Goal: Information Seeking & Learning: Learn about a topic

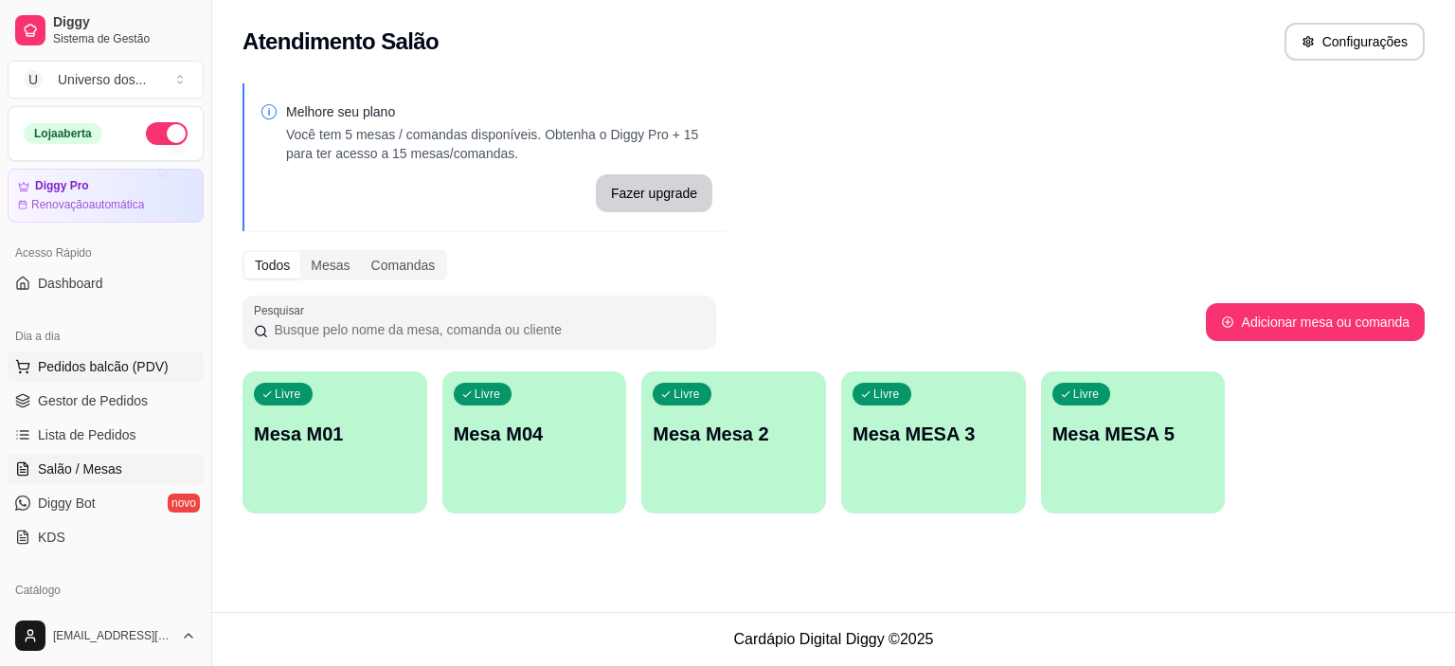
click at [99, 368] on span "Pedidos balcão (PDV)" at bounding box center [103, 366] width 131 height 19
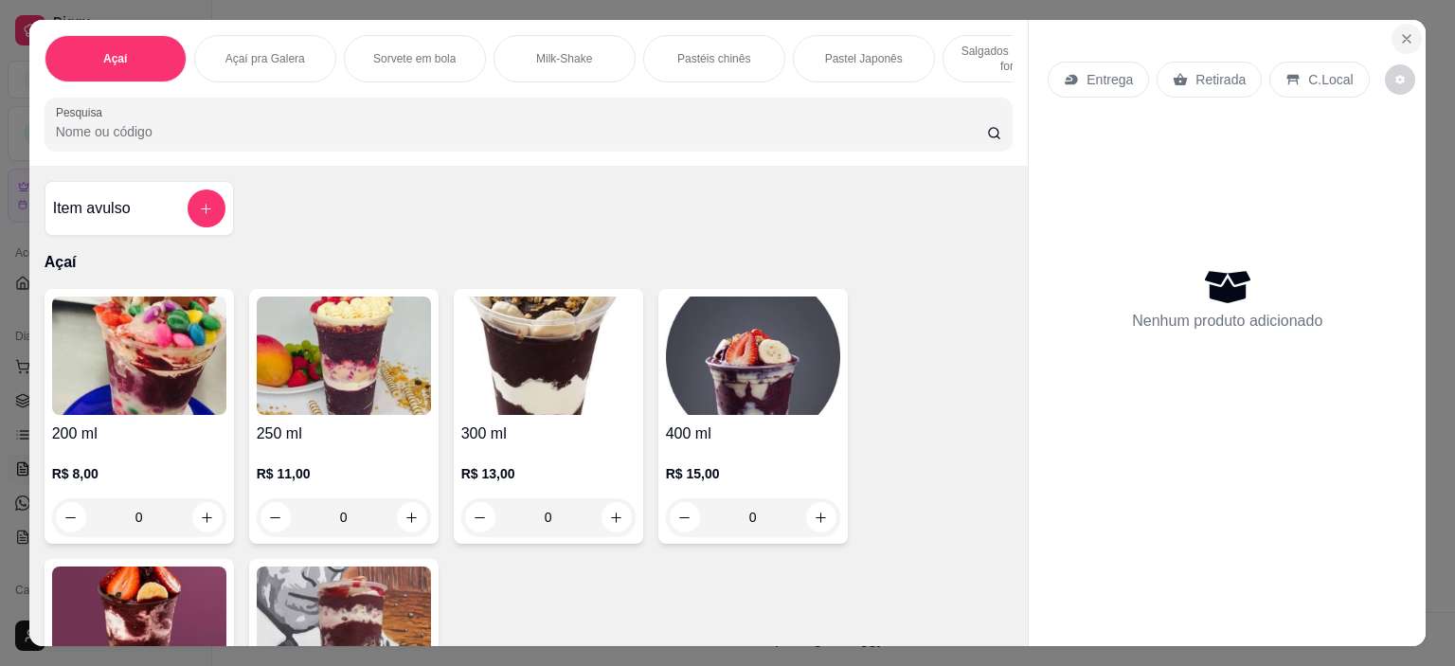
click at [1403, 35] on icon "Close" at bounding box center [1407, 39] width 8 height 8
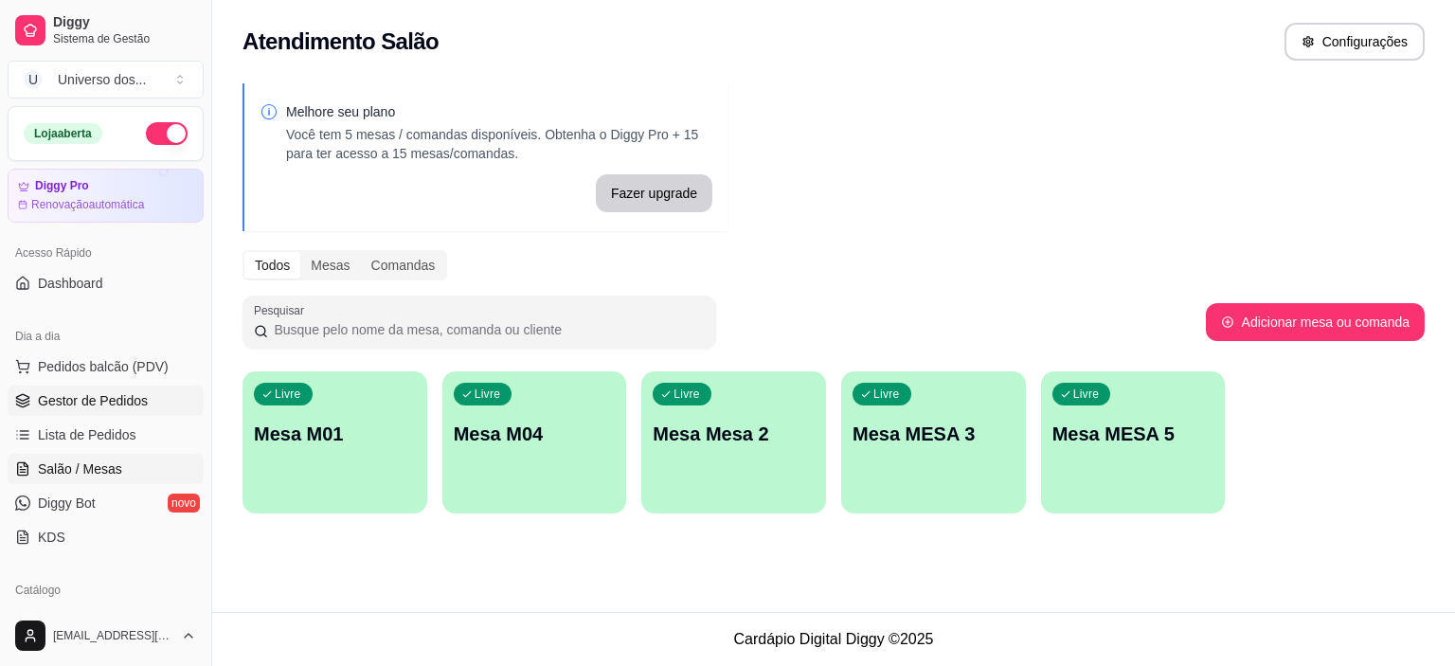
click at [125, 399] on span "Gestor de Pedidos" at bounding box center [93, 400] width 110 height 19
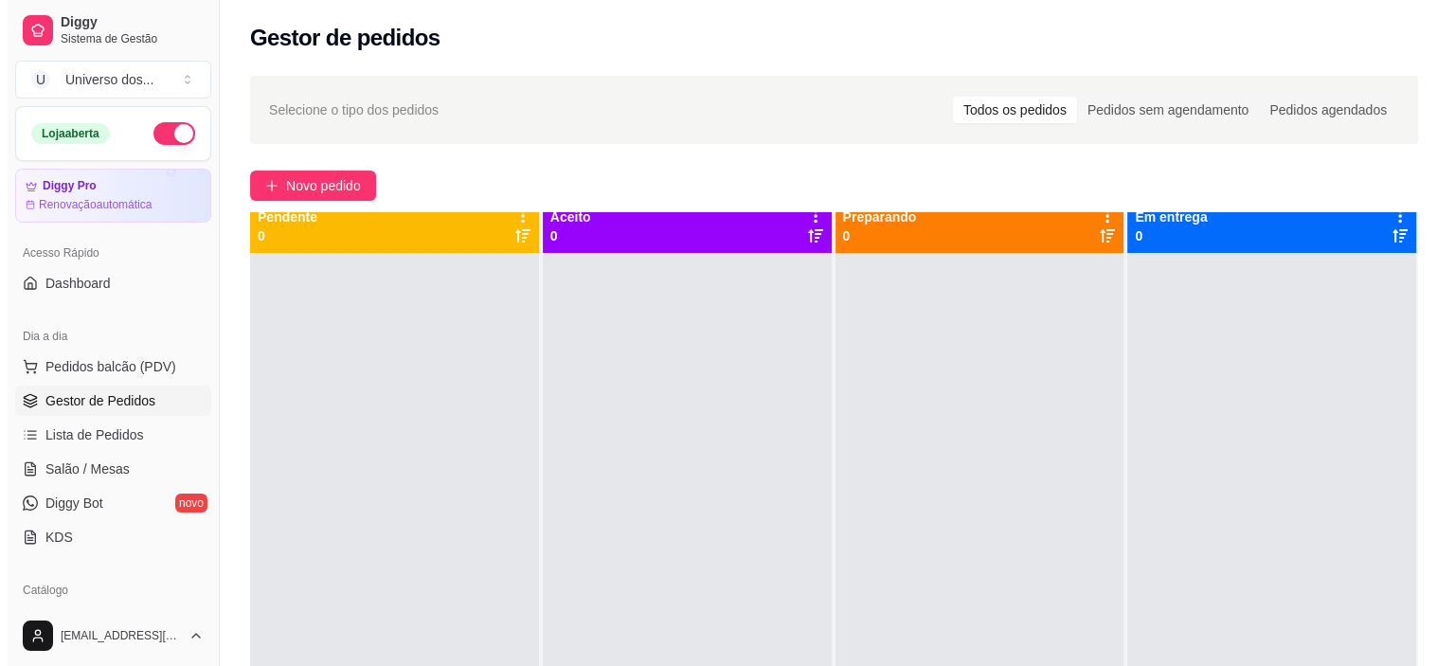
scroll to position [53, 0]
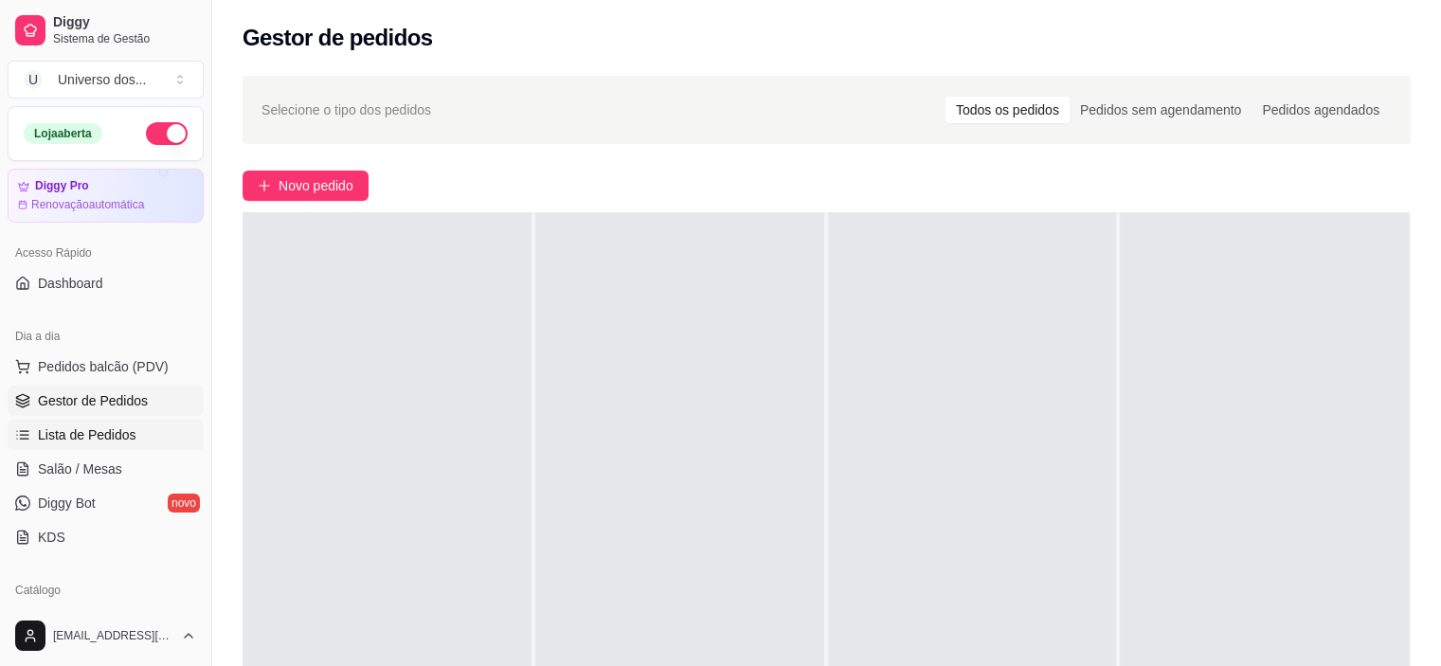
click at [99, 443] on span "Lista de Pedidos" at bounding box center [87, 434] width 99 height 19
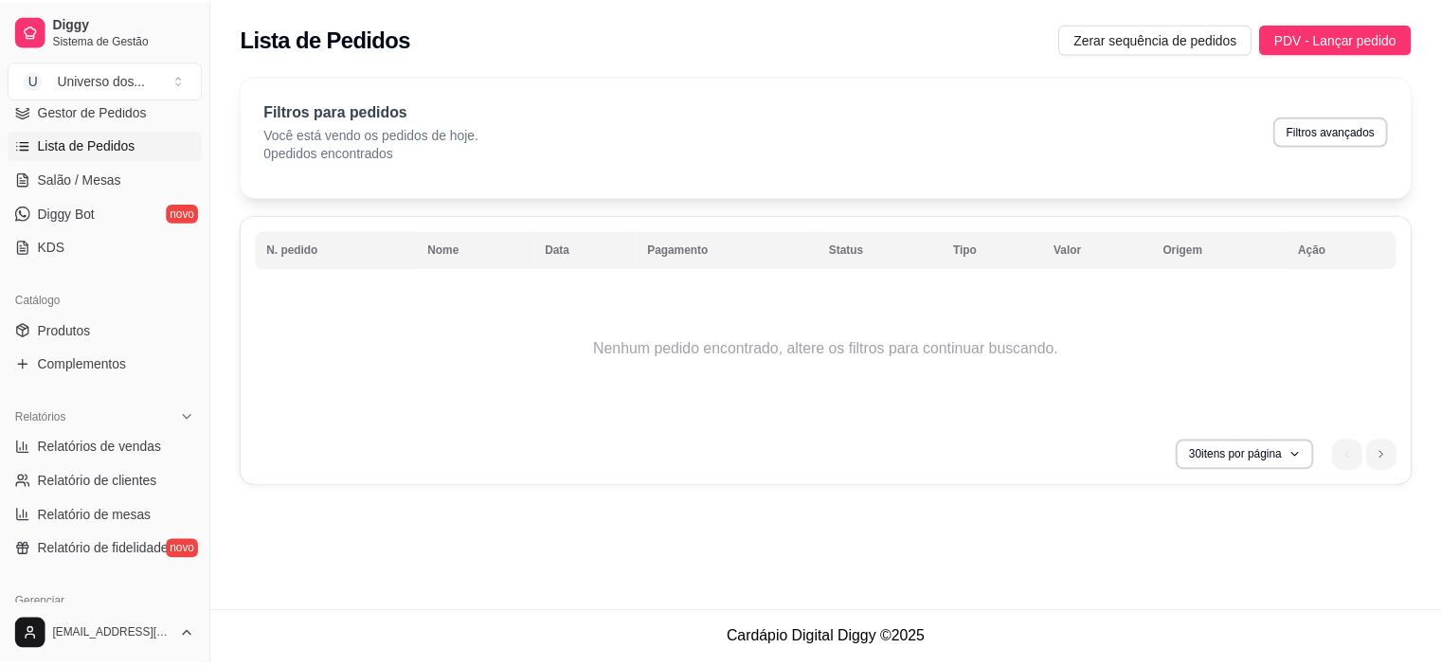
scroll to position [366, 0]
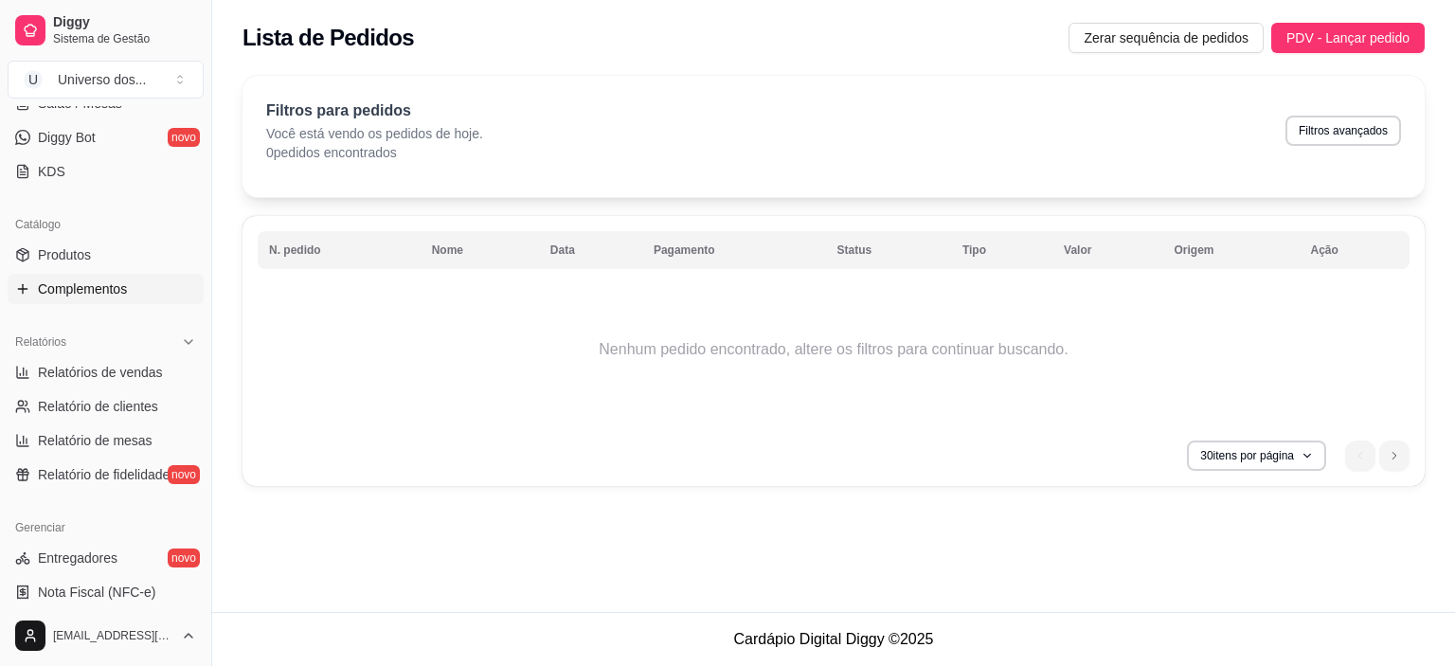
click at [119, 287] on span "Complementos" at bounding box center [82, 289] width 89 height 19
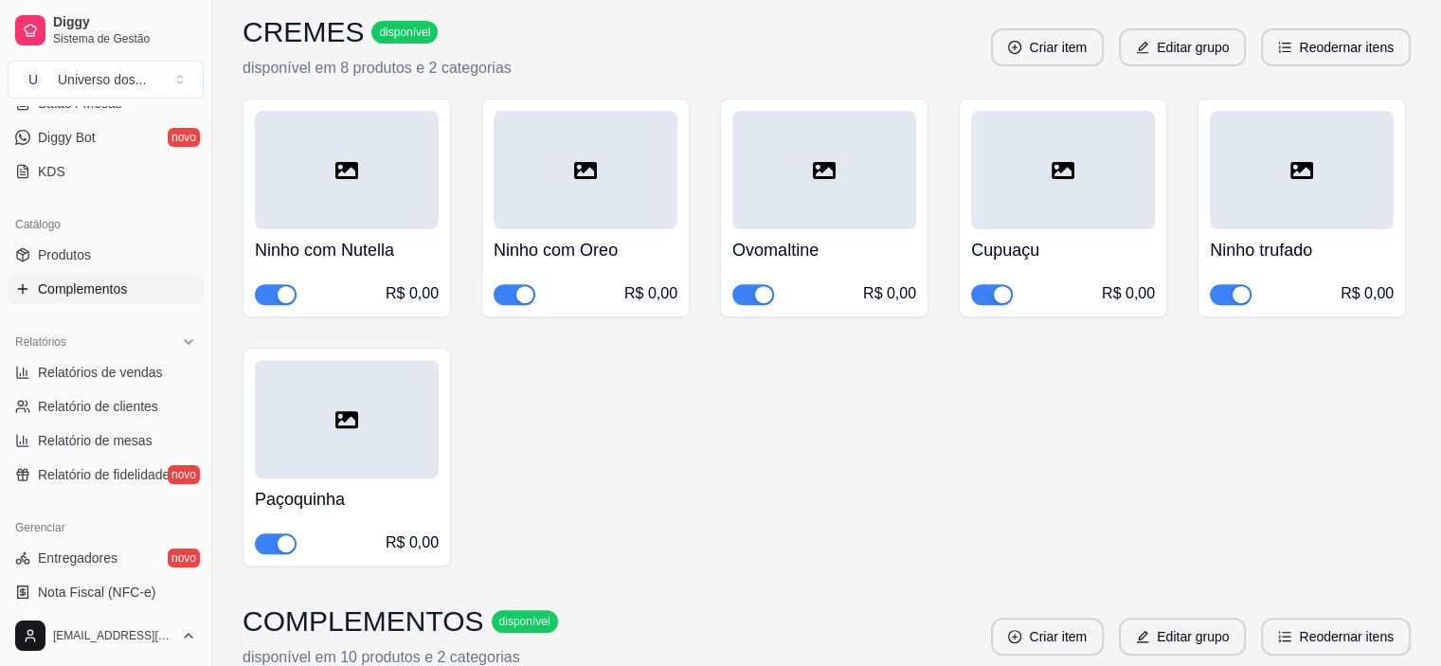
scroll to position [758, 0]
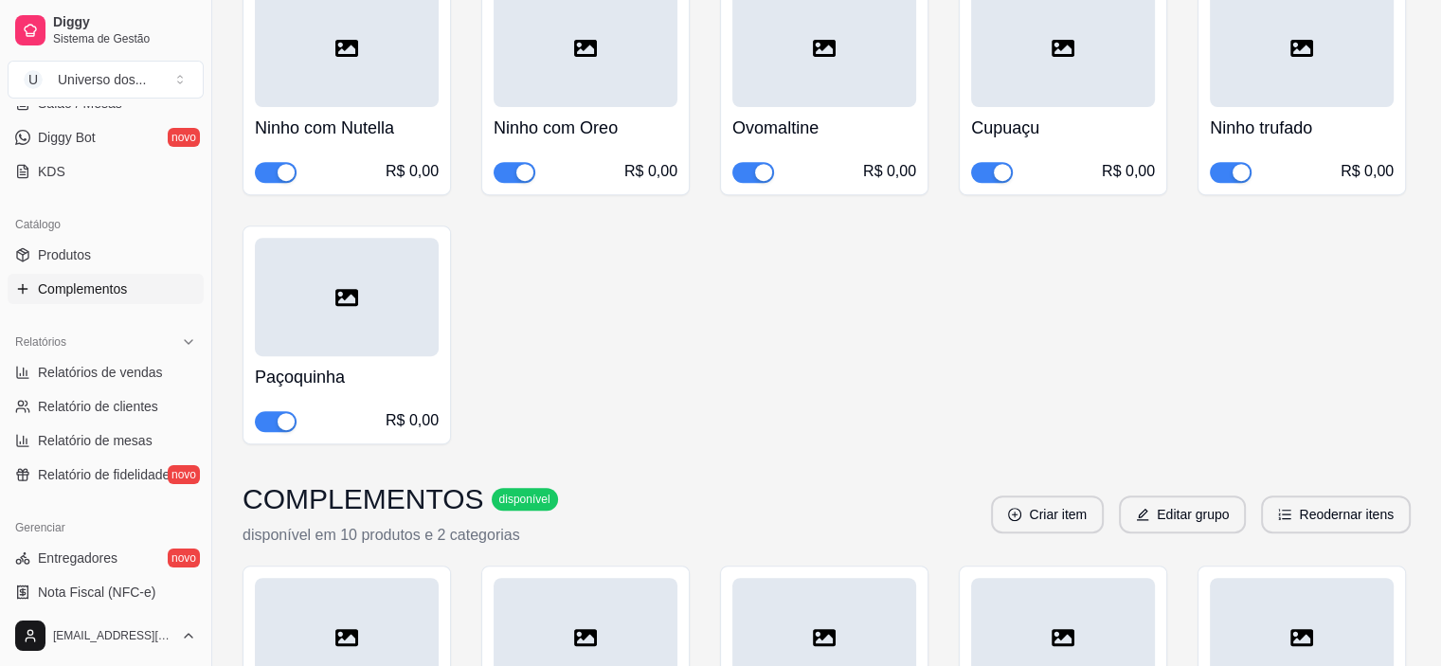
click at [270, 423] on span "button" at bounding box center [276, 421] width 42 height 21
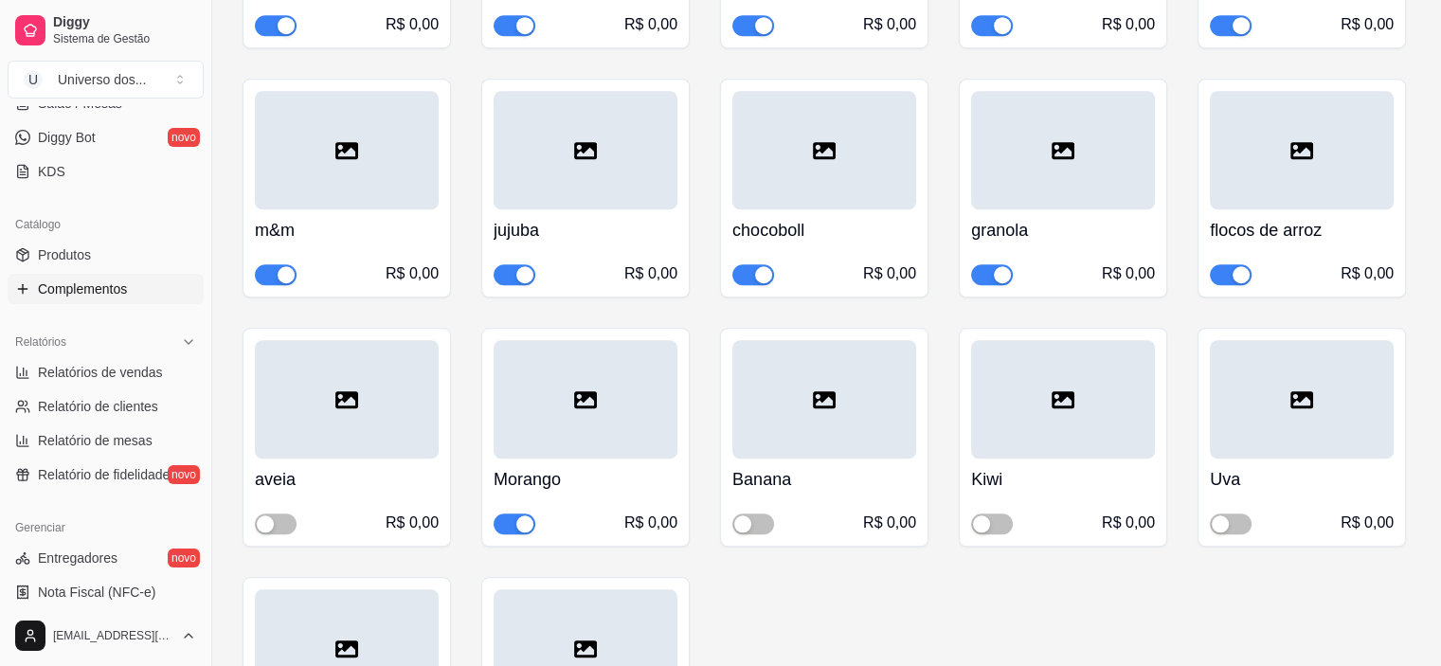
scroll to position [1516, 0]
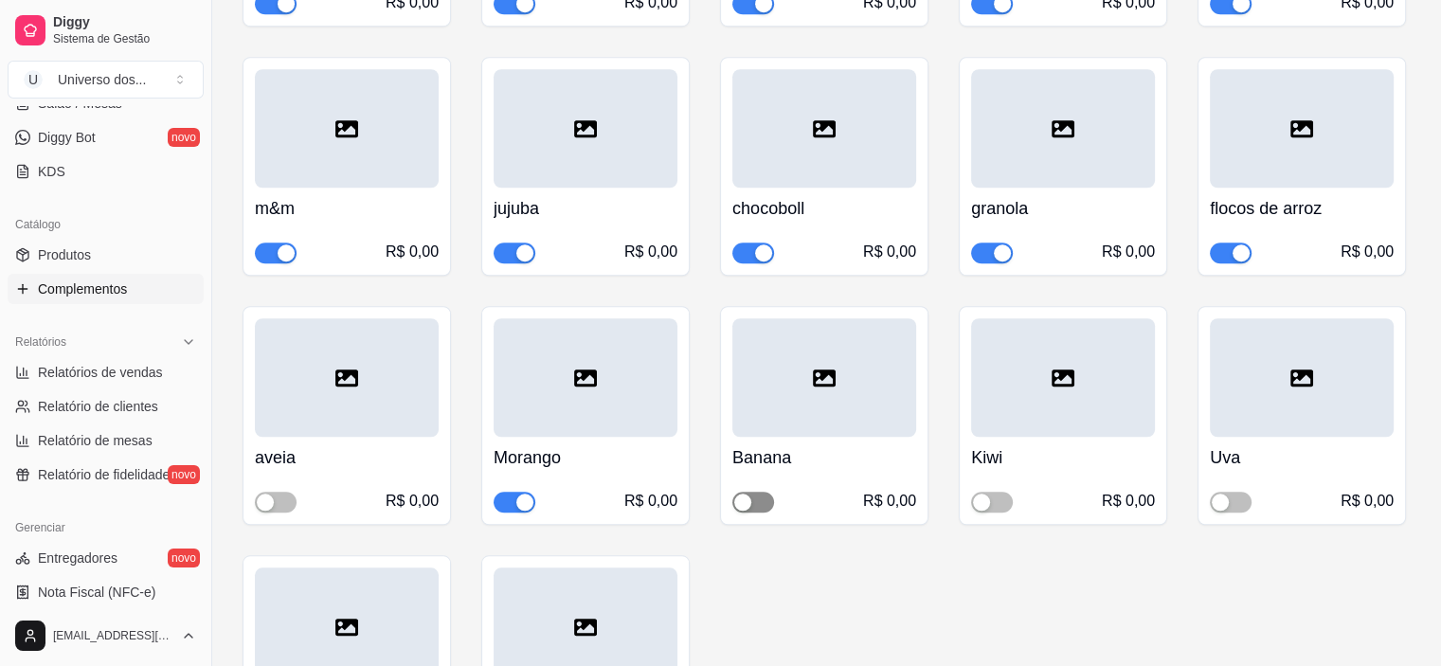
click at [745, 495] on div "button" at bounding box center [742, 502] width 17 height 17
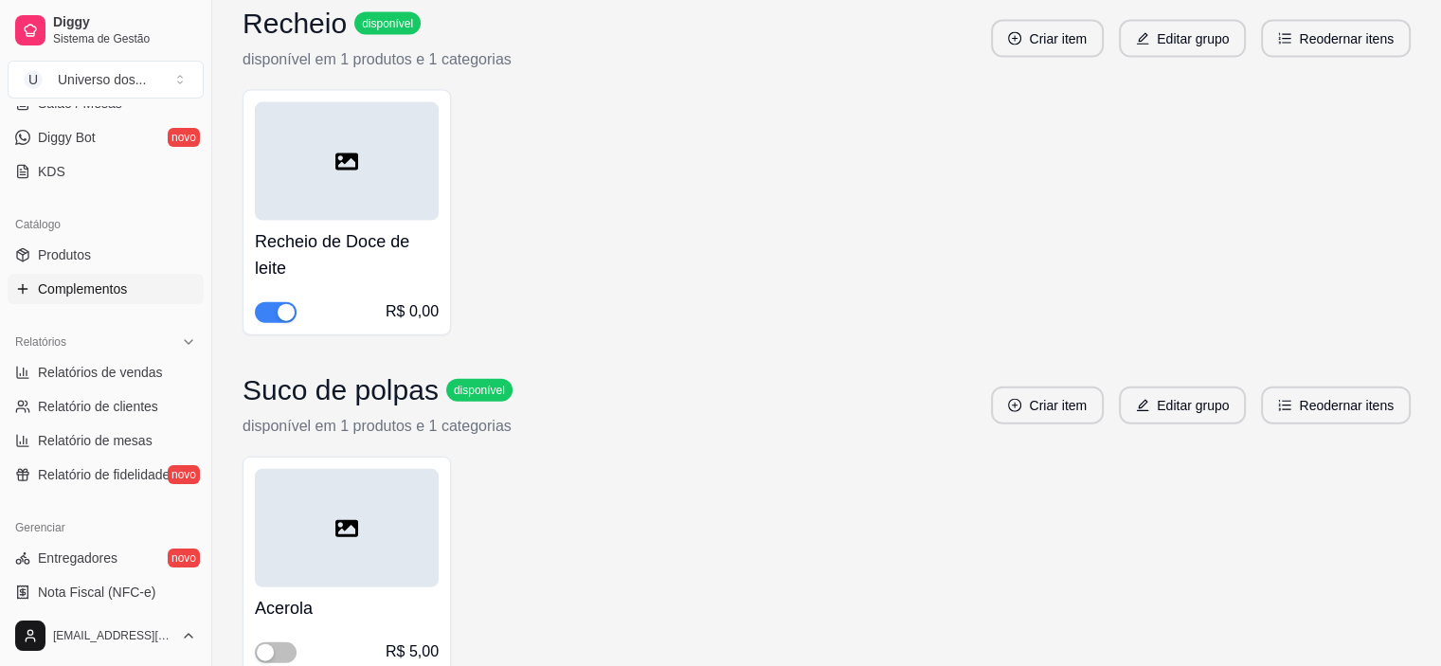
scroll to position [4264, 0]
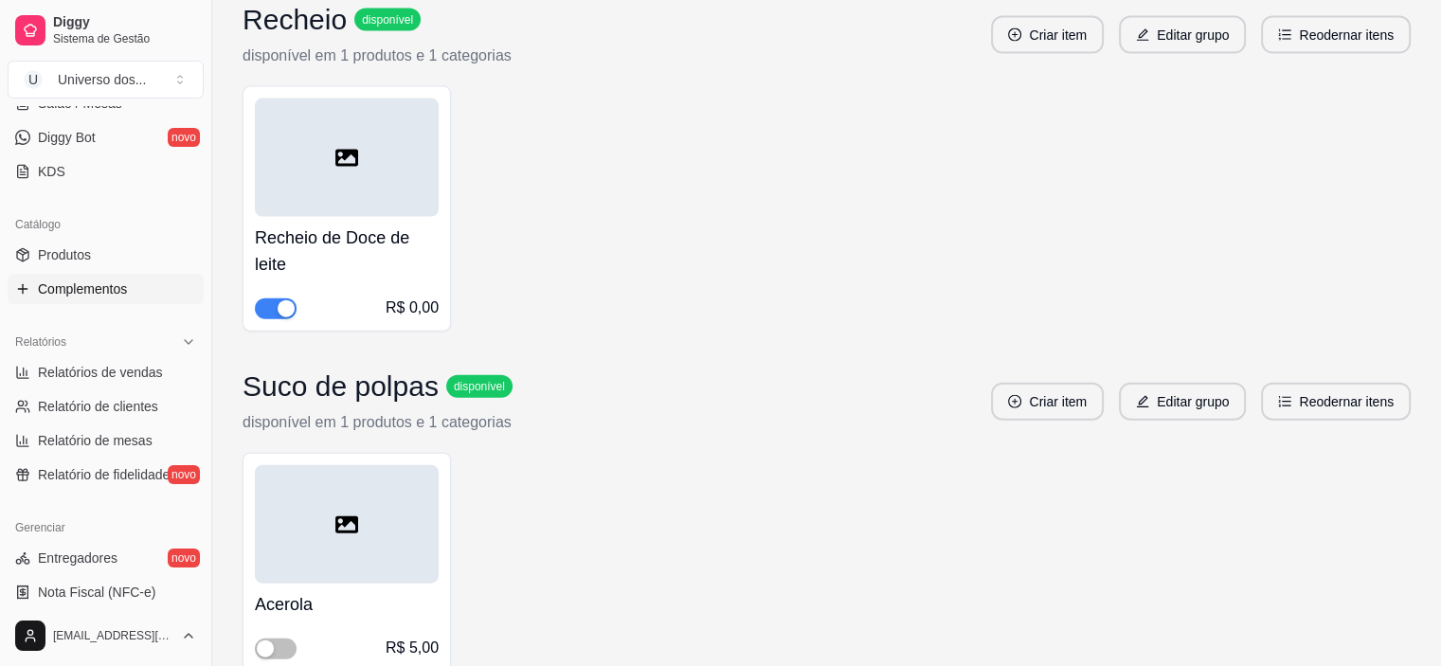
click at [275, 298] on span "button" at bounding box center [276, 308] width 42 height 21
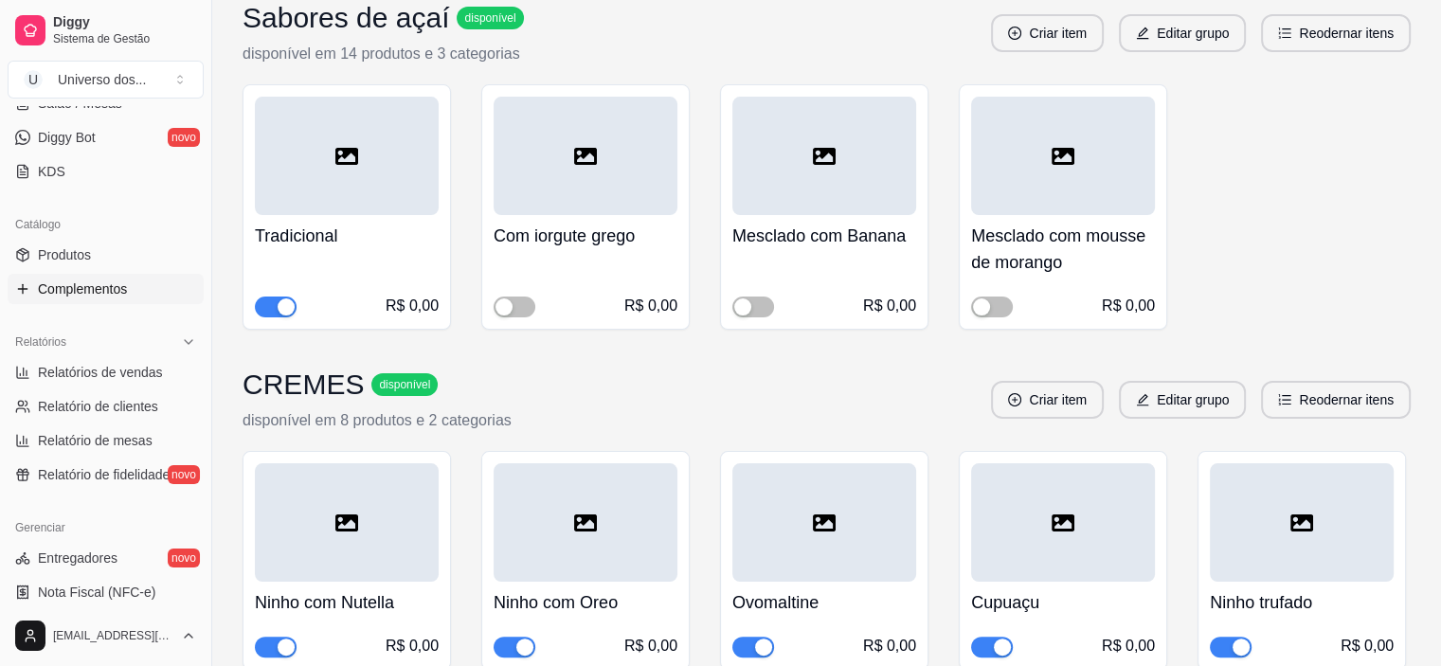
scroll to position [0, 0]
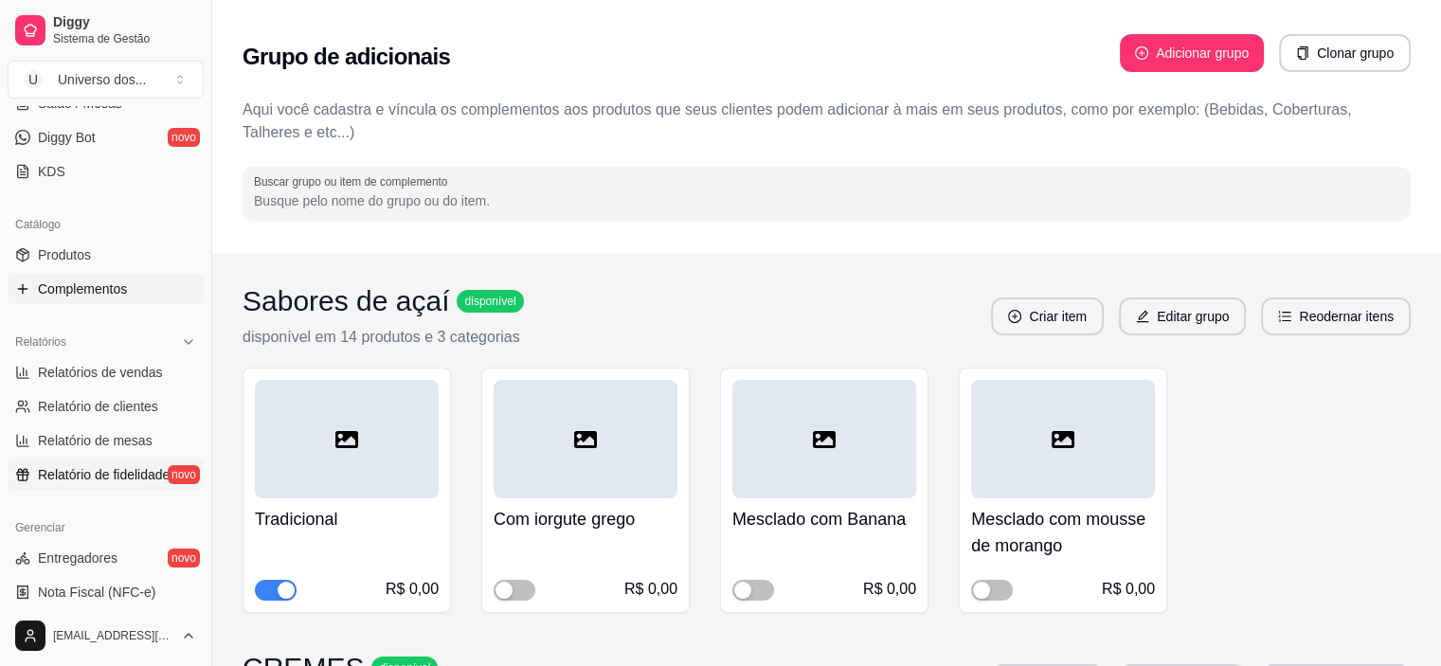
click at [106, 475] on span "Relatório de fidelidade" at bounding box center [104, 474] width 132 height 19
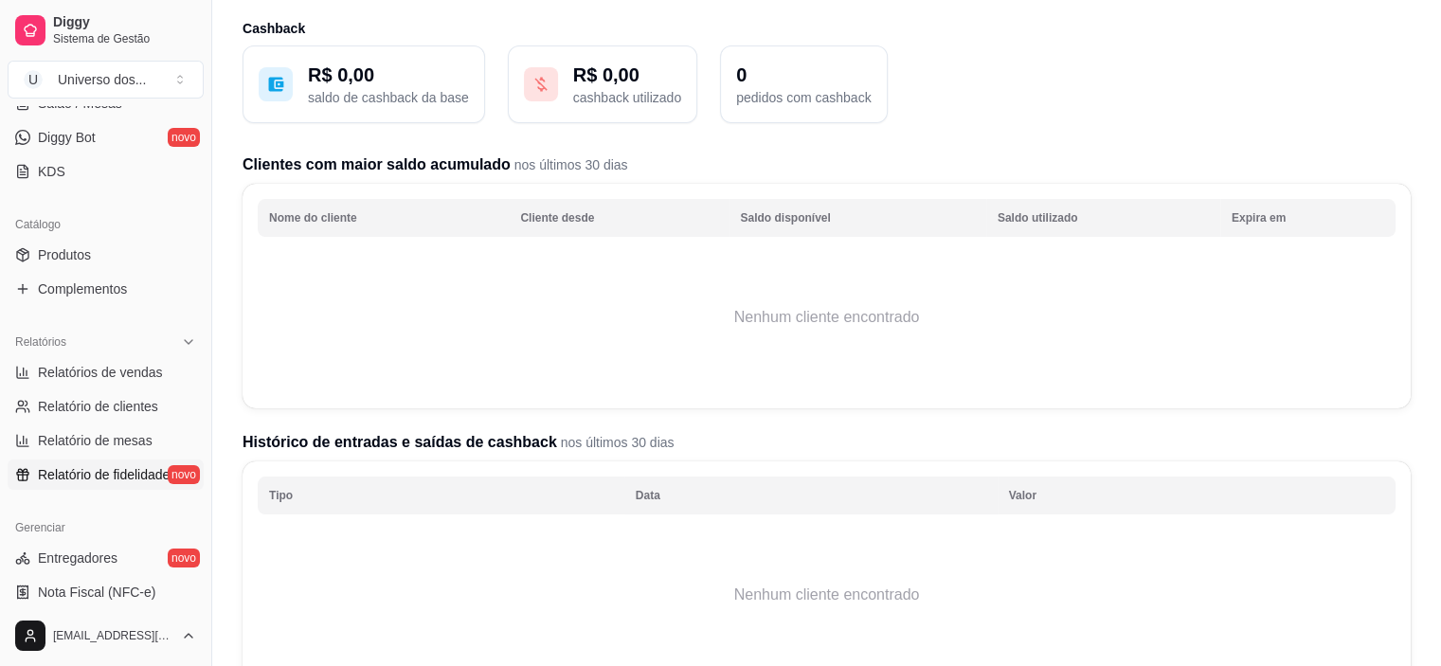
scroll to position [190, 0]
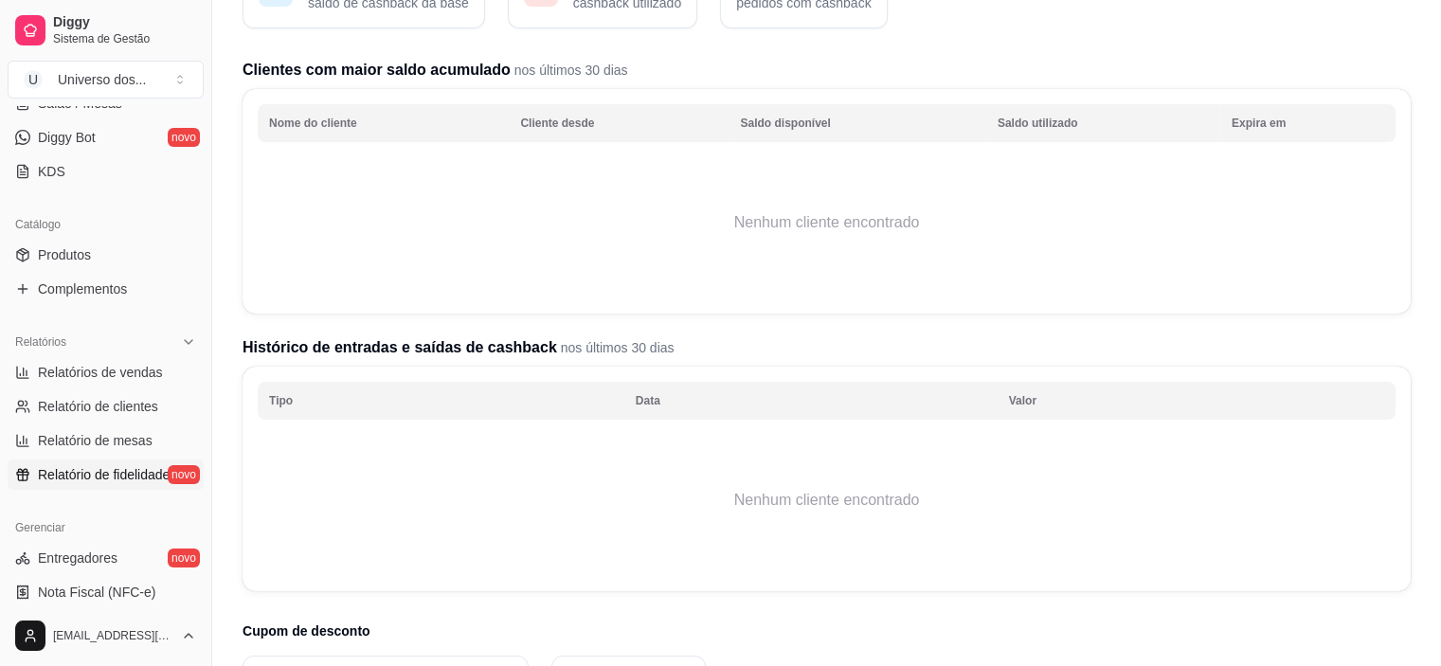
drag, startPoint x: 205, startPoint y: 445, endPoint x: 198, endPoint y: 502, distance: 57.2
click at [198, 506] on div "Diggy Sistema de Gestão U Universo dos ... Loja aberta Diggy Pro Renovação auto…" at bounding box center [105, 333] width 211 height 666
click at [101, 473] on span "Relatório de fidelidade" at bounding box center [104, 474] width 132 height 19
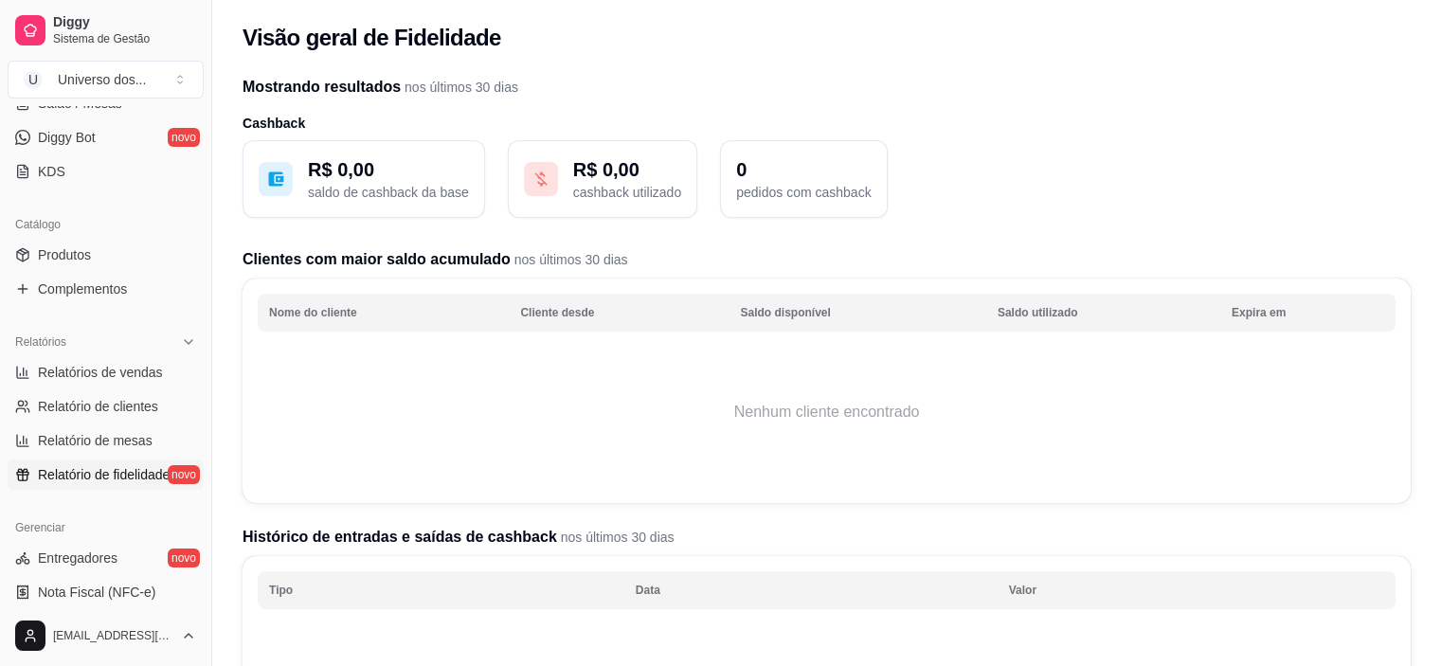
click at [379, 192] on p "saldo de cashback da base" at bounding box center [388, 192] width 161 height 19
click at [264, 180] on div at bounding box center [276, 179] width 34 height 34
click at [273, 177] on icon at bounding box center [276, 179] width 15 height 14
click at [828, 177] on p "0" at bounding box center [803, 169] width 135 height 27
click at [610, 179] on p "R$ 0,00" at bounding box center [627, 169] width 108 height 27
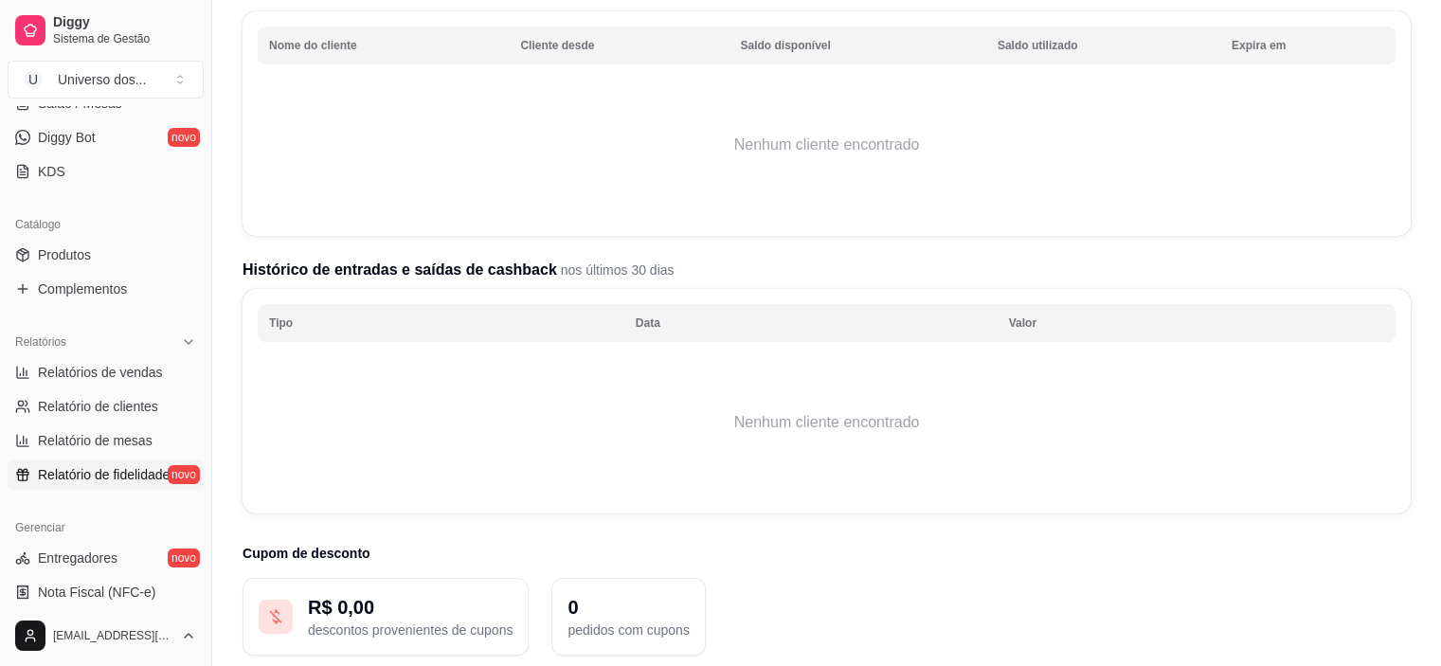
scroll to position [333, 0]
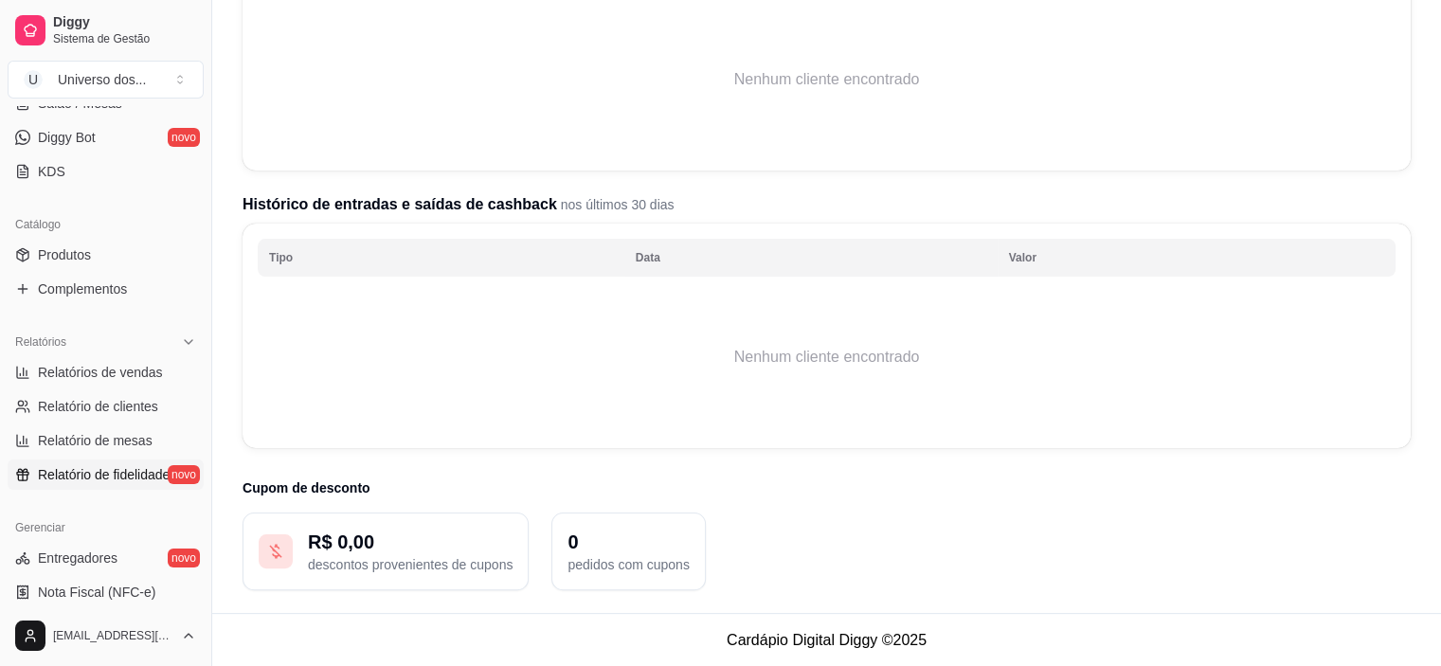
click at [426, 536] on p "R$ 0,00" at bounding box center [410, 542] width 205 height 27
click at [141, 363] on span "Relatórios de vendas" at bounding box center [100, 372] width 125 height 19
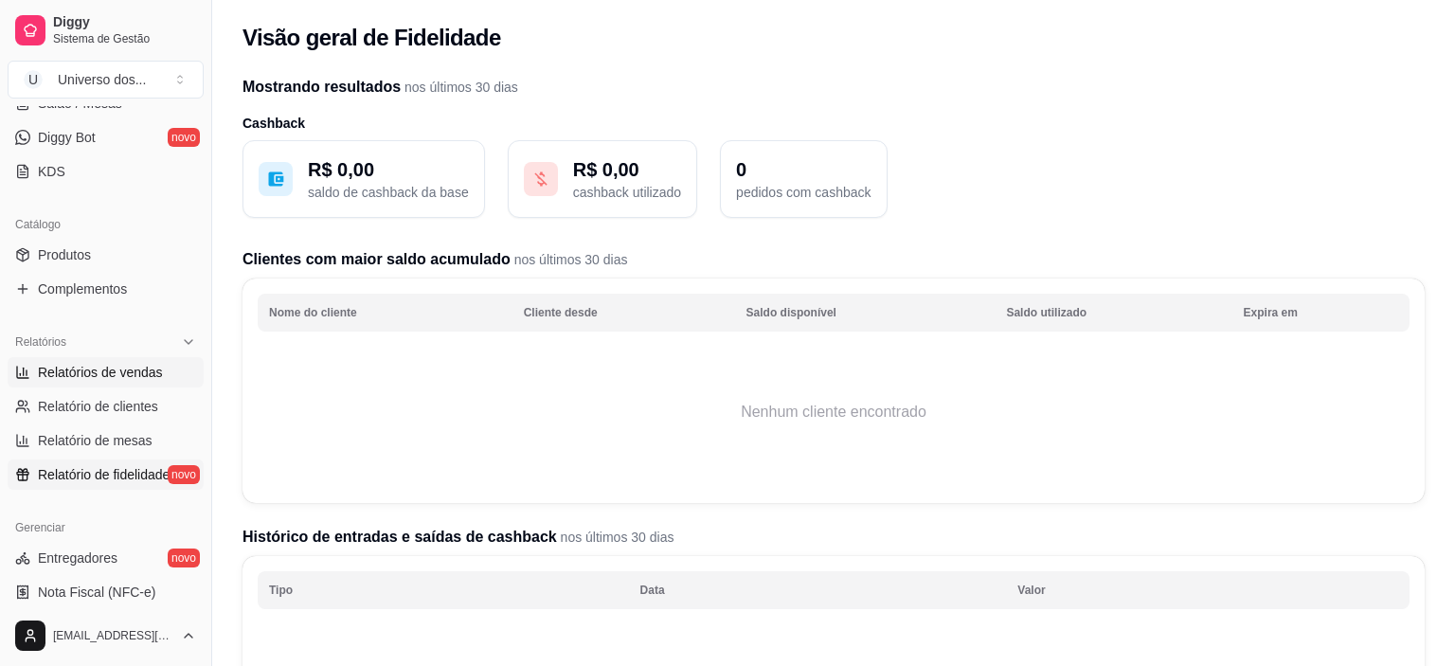
select select "ALL"
select select "0"
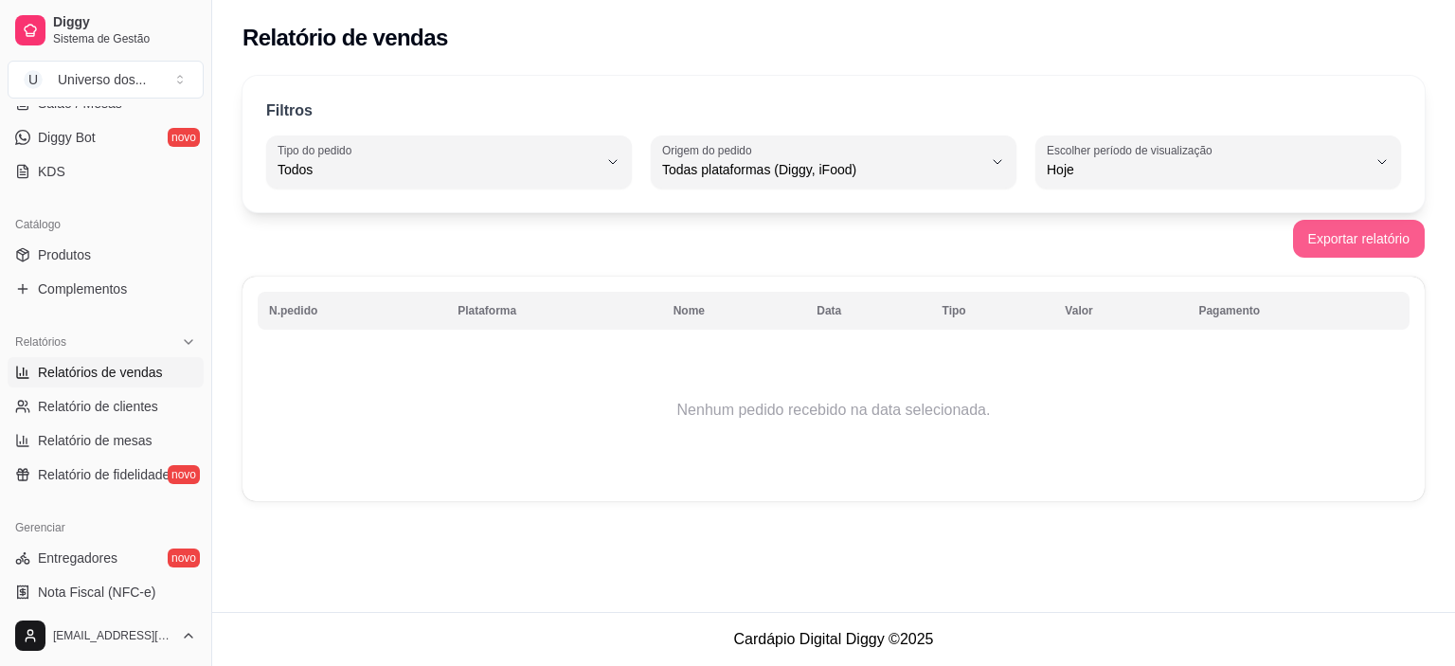
click at [1343, 233] on button "Exportar relatório" at bounding box center [1359, 239] width 132 height 38
click at [132, 412] on span "Relatório de clientes" at bounding box center [98, 406] width 120 height 19
select select "30"
select select "HIGHEST_TOTAL_SPENT_WITH_ORDERS"
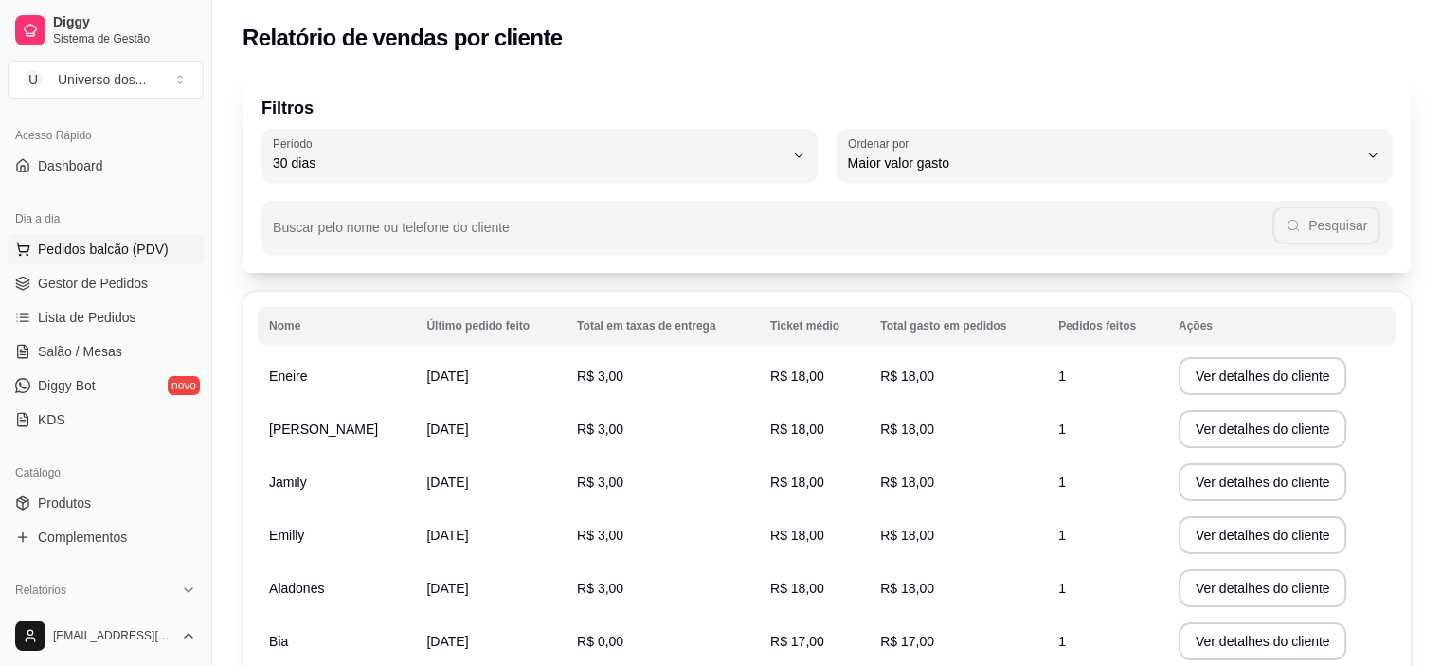
scroll to position [113, 0]
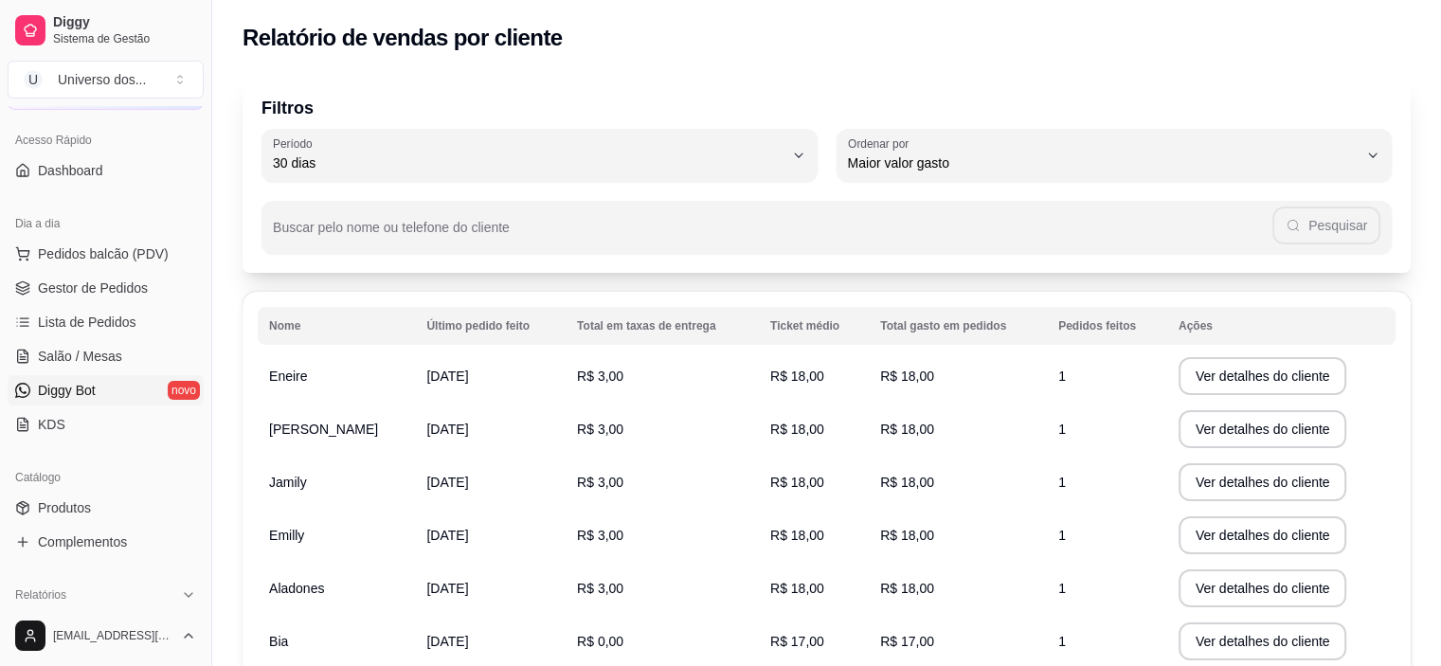
click at [44, 395] on span "Diggy Bot" at bounding box center [67, 390] width 58 height 19
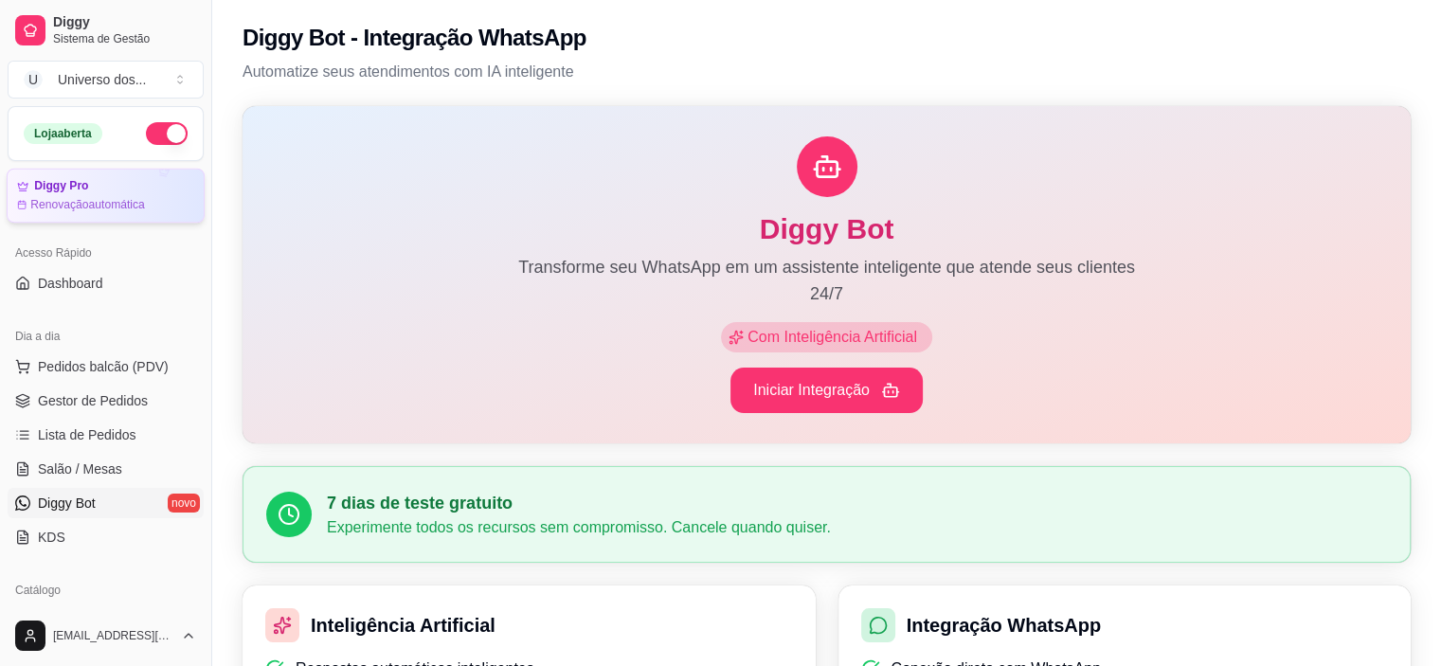
click at [70, 204] on article "Renovação automática" at bounding box center [87, 204] width 115 height 15
